Goal: Information Seeking & Learning: Learn about a topic

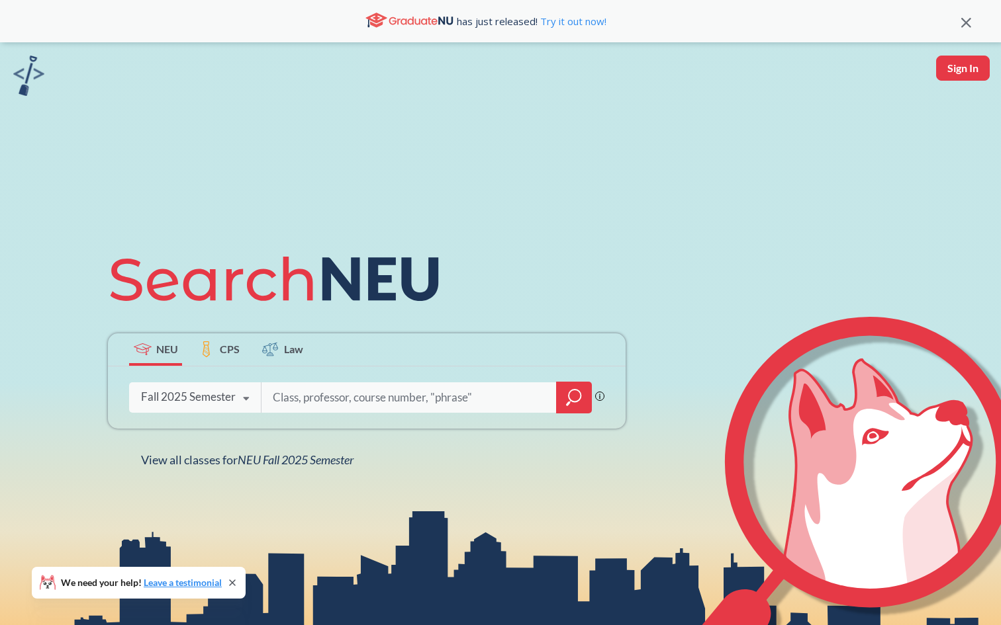
click at [415, 399] on input "search" at bounding box center [408, 398] width 275 height 28
click at [312, 400] on input "search" at bounding box center [408, 398] width 275 height 28
type input "Computer Science"
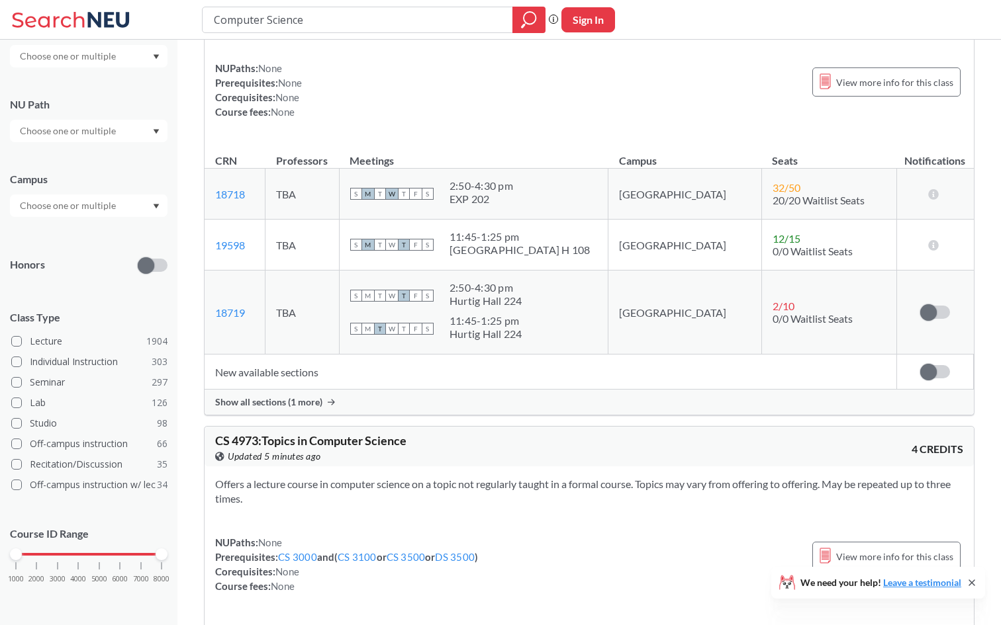
scroll to position [93, 0]
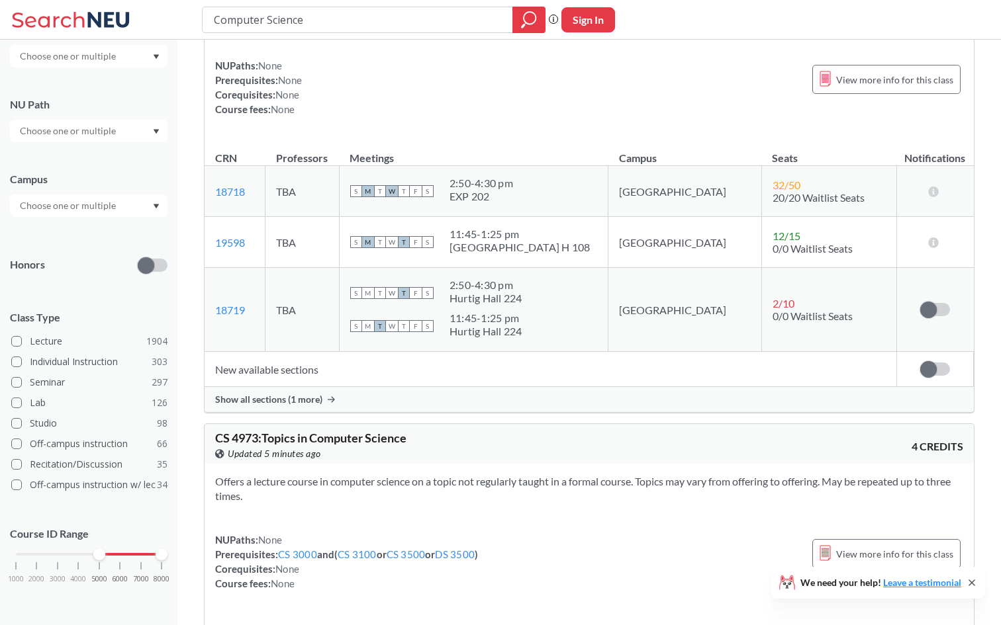
drag, startPoint x: 19, startPoint y: 557, endPoint x: 101, endPoint y: 559, distance: 82.7
click at [101, 559] on div at bounding box center [99, 555] width 12 height 12
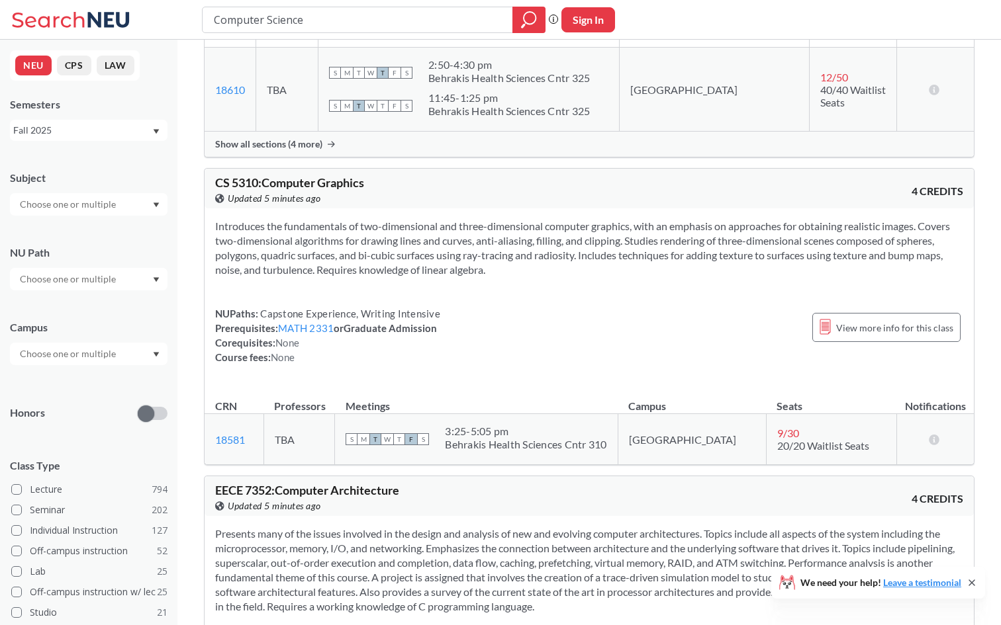
scroll to position [2656, 0]
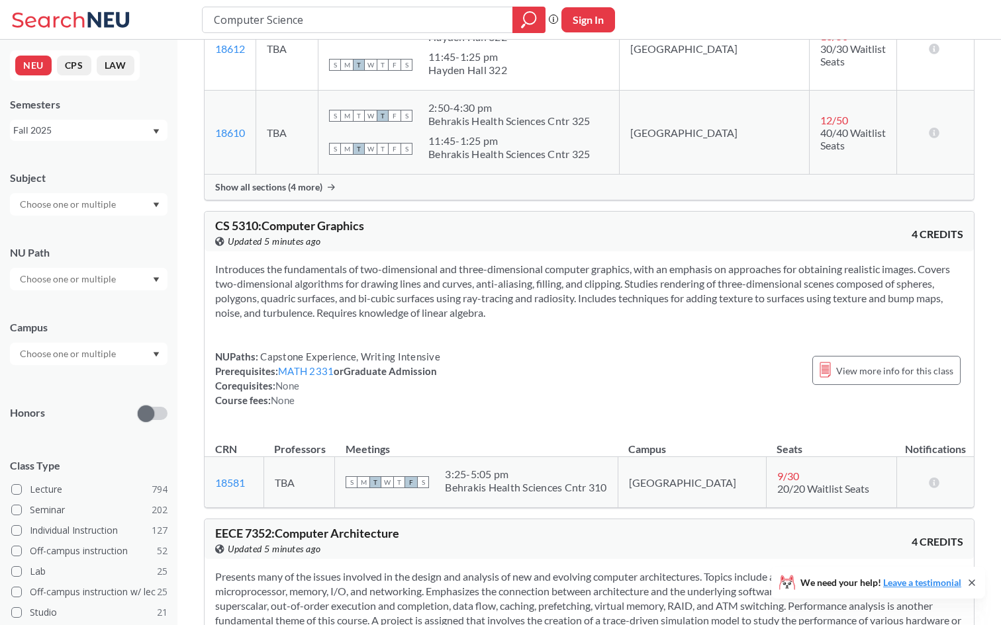
click at [90, 208] on input "text" at bounding box center [68, 205] width 111 height 16
click at [75, 238] on p "Computer Science" at bounding box center [92, 241] width 150 height 13
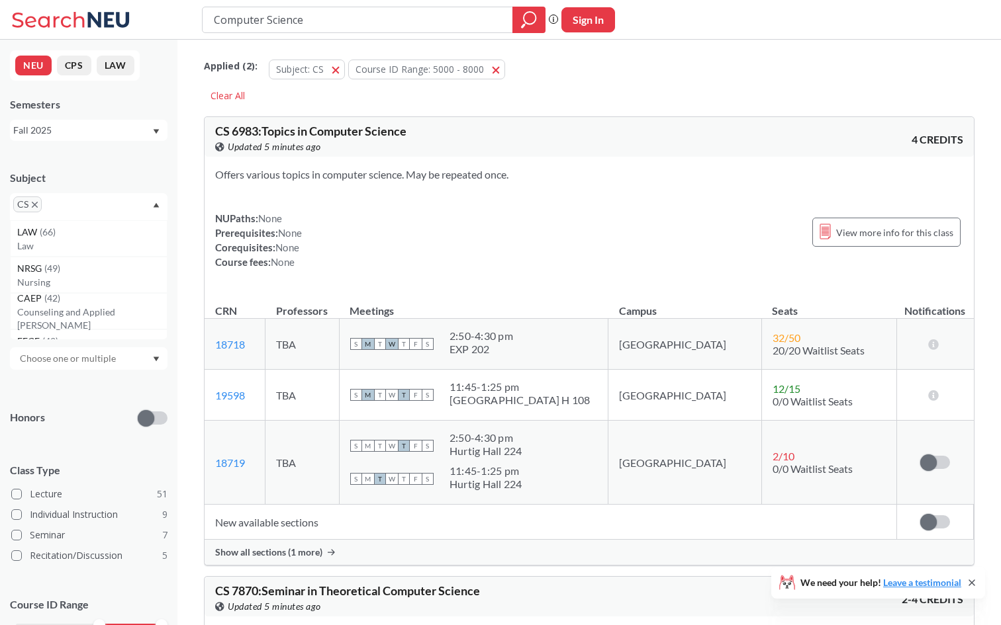
click at [420, 36] on div "Computer Science Phrase search guarantees the exact search appears in the resul…" at bounding box center [500, 20] width 1001 height 40
click at [421, 12] on input "Computer Science" at bounding box center [357, 20] width 291 height 23
click at [420, 15] on input "Computer Science" at bounding box center [357, 20] width 291 height 23
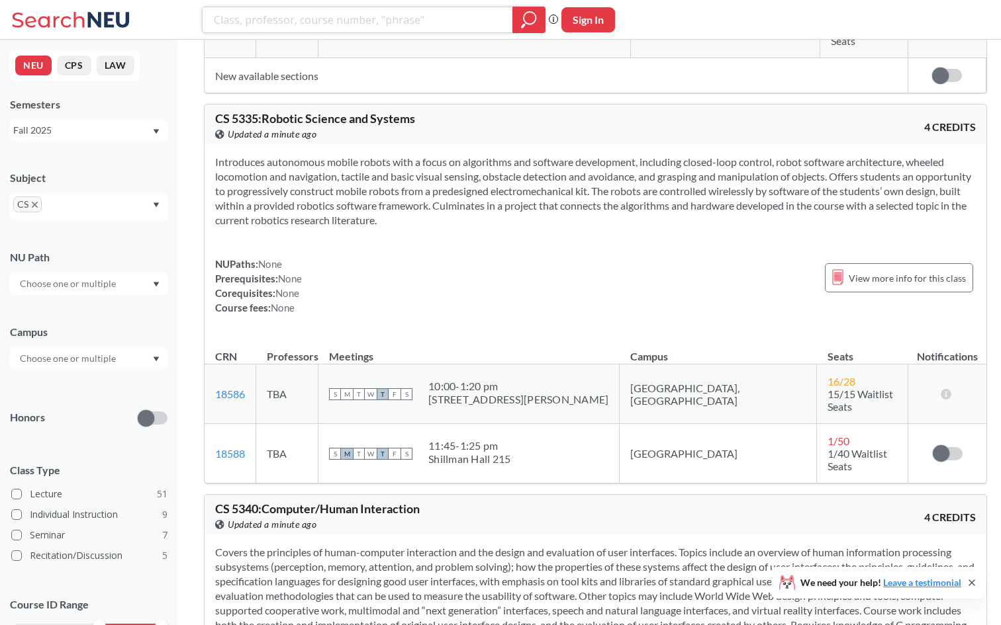
scroll to position [8133, 0]
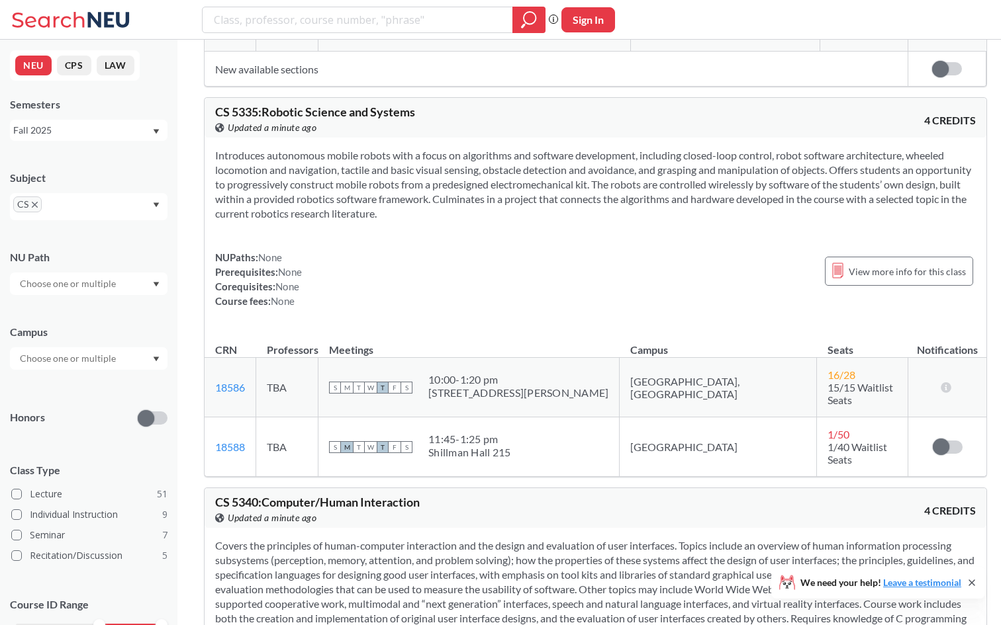
drag, startPoint x: 249, startPoint y: 522, endPoint x: 214, endPoint y: 522, distance: 35.1
copy link "18592"
